Goal: Task Accomplishment & Management: Use online tool/utility

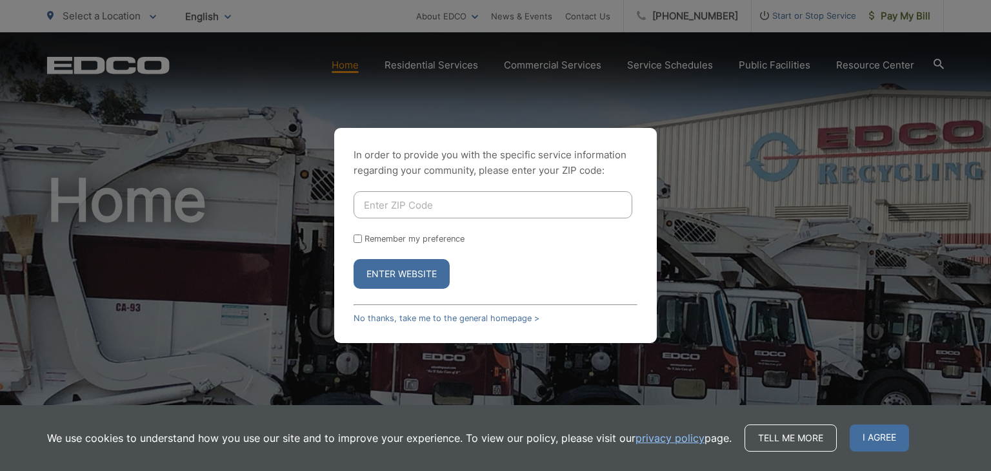
click at [409, 205] on input "Enter ZIP Code" at bounding box center [493, 204] width 279 height 27
type input "9197"
click at [842, 173] on div "In order to provide you with the specific service information regarding your co…" at bounding box center [495, 235] width 991 height 471
click at [817, 166] on div "In order to provide you with the specific service information regarding your co…" at bounding box center [495, 235] width 991 height 471
click at [383, 317] on link "No thanks, take me to the general homepage >" at bounding box center [447, 318] width 186 height 10
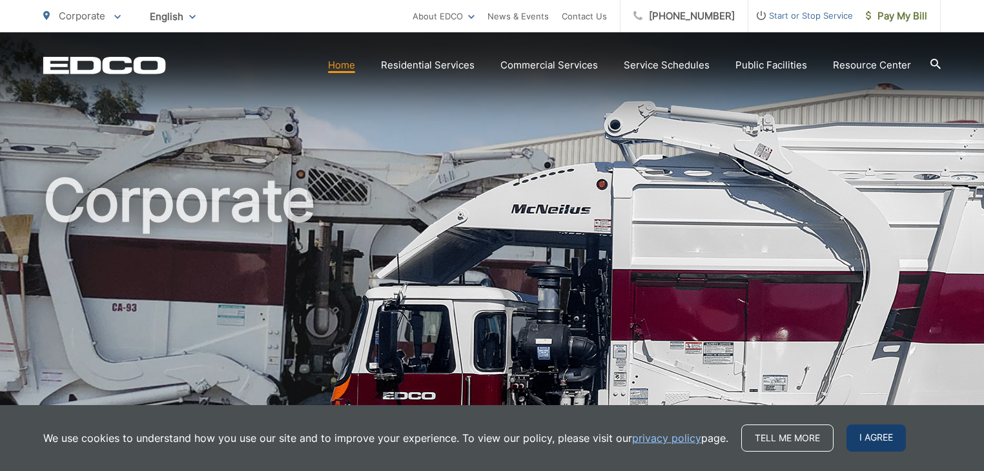
click at [879, 431] on span "I agree" at bounding box center [875, 437] width 59 height 27
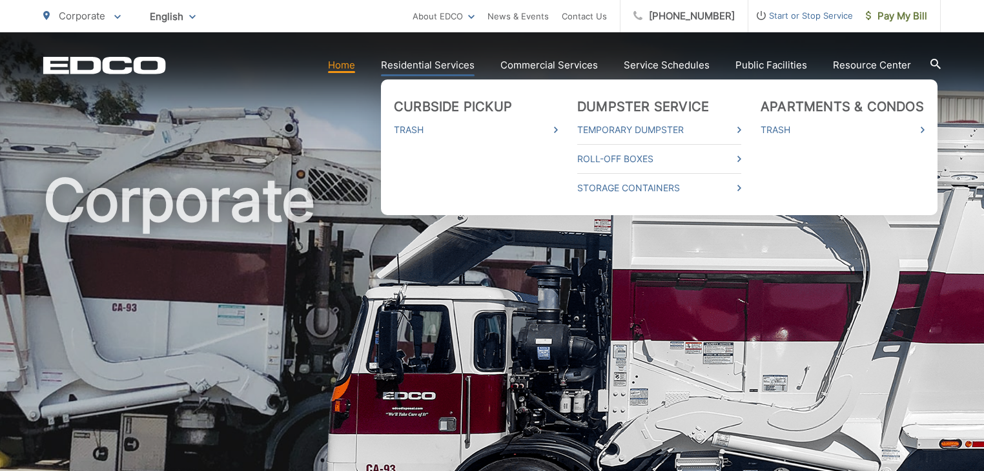
click at [411, 59] on link "Residential Services" at bounding box center [428, 64] width 94 height 15
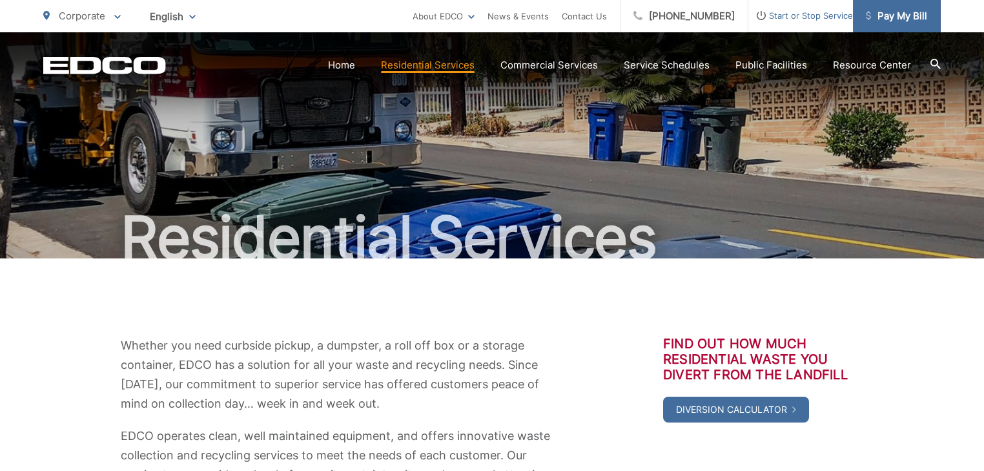
click at [892, 21] on span "Pay My Bill" at bounding box center [896, 15] width 61 height 15
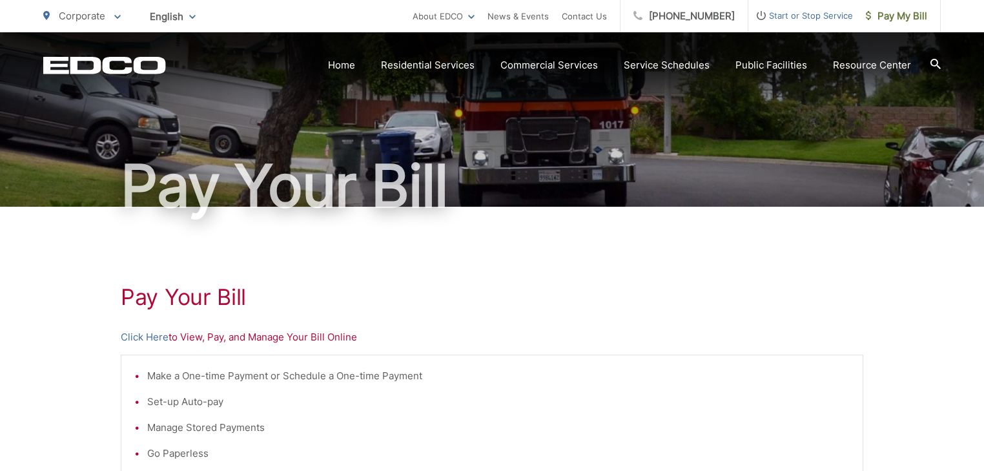
scroll to position [155, 0]
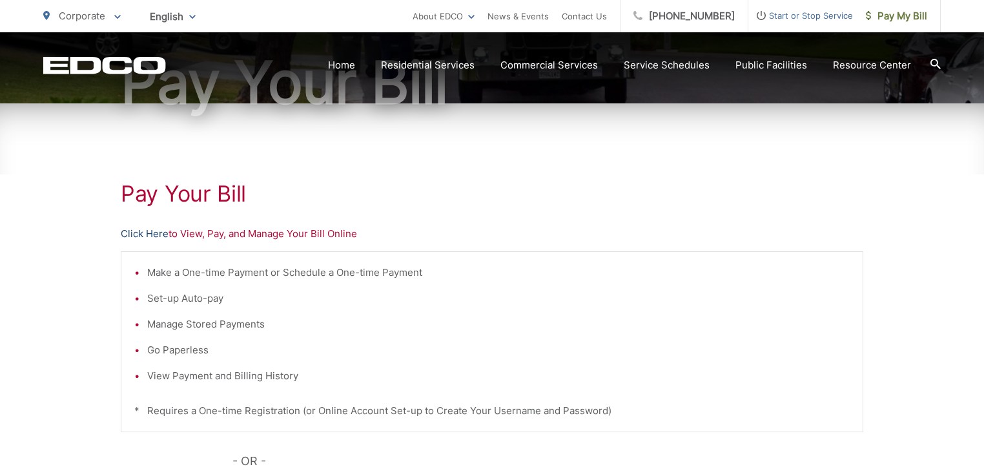
click at [152, 234] on link "Click Here" at bounding box center [145, 233] width 48 height 15
